Goal: Find specific page/section: Locate a particular part of the current website

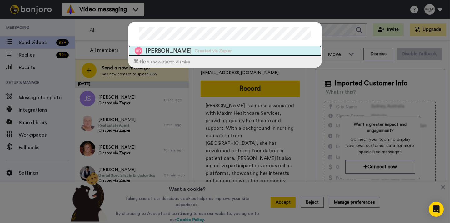
click at [266, 47] on div "[PERSON_NAME] Created via Zapier" at bounding box center [224, 50] width 193 height 11
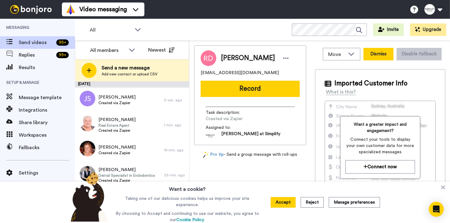
click at [381, 56] on button "Dismiss" at bounding box center [379, 54] width 30 height 13
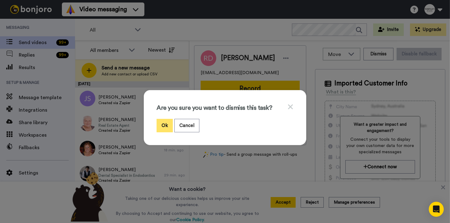
click at [160, 123] on button "Ok" at bounding box center [165, 125] width 16 height 13
